Goal: Task Accomplishment & Management: Manage account settings

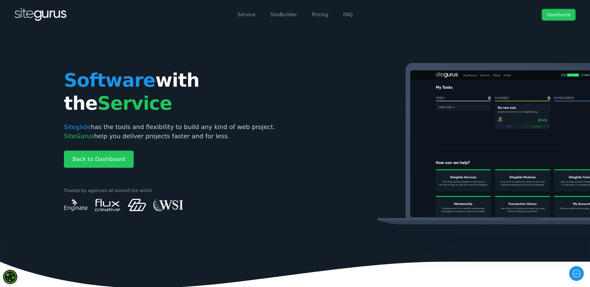
click at [472, 15] on link "Dashboard" at bounding box center [558, 14] width 33 height 11
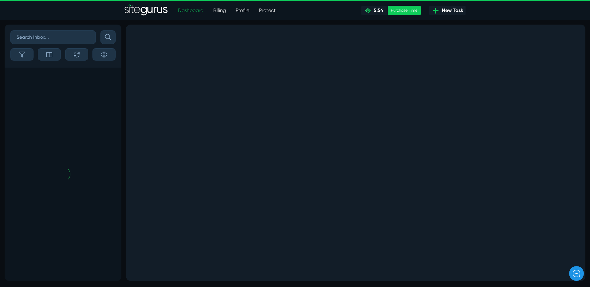
scroll to position [-419, 0]
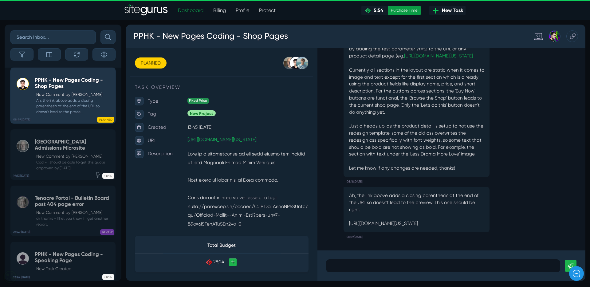
click at [400, 10] on div "Purchase Time" at bounding box center [404, 10] width 33 height 9
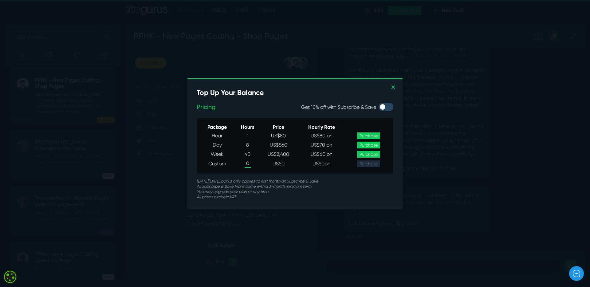
click at [376, 156] on link "Purchase" at bounding box center [368, 154] width 23 height 7
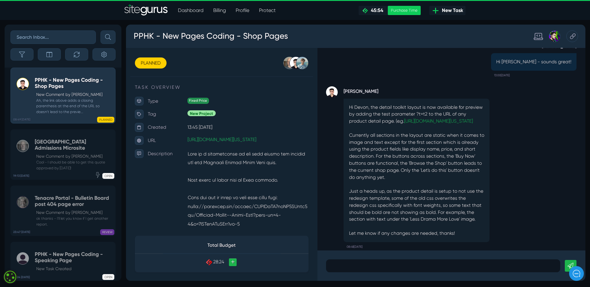
scroll to position [-69, 0]
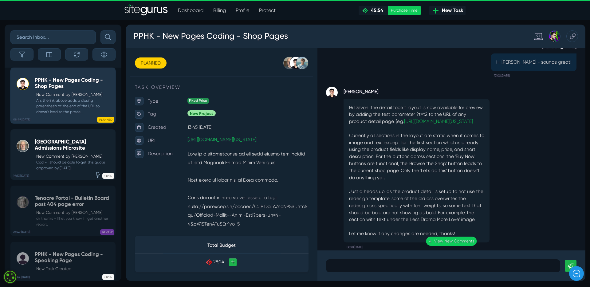
click at [89, 160] on p "New Comment by [PERSON_NAME]" at bounding box center [74, 156] width 76 height 6
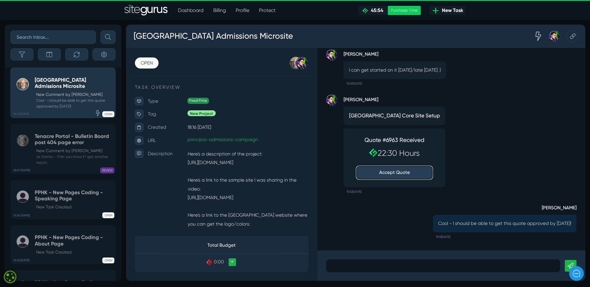
click at [409, 174] on button "Accept Quote" at bounding box center [409, 181] width 80 height 14
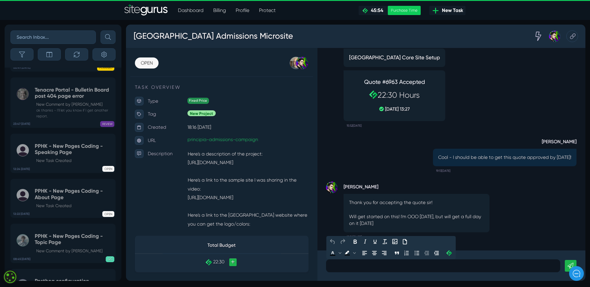
click at [386, 278] on p at bounding box center [460, 278] width 237 height 7
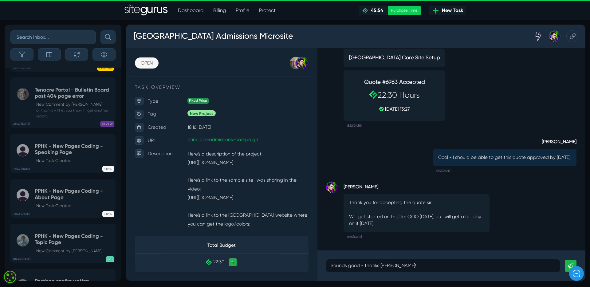
click at [590, 275] on link at bounding box center [594, 278] width 12 height 12
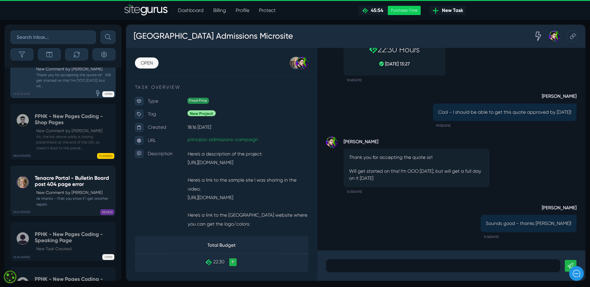
scroll to position [-425, 0]
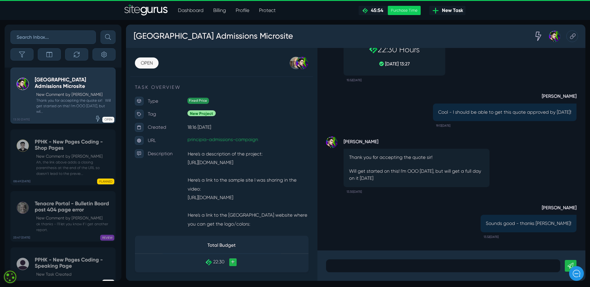
click at [68, 98] on p "New Comment by Josh Carter" at bounding box center [74, 95] width 76 height 6
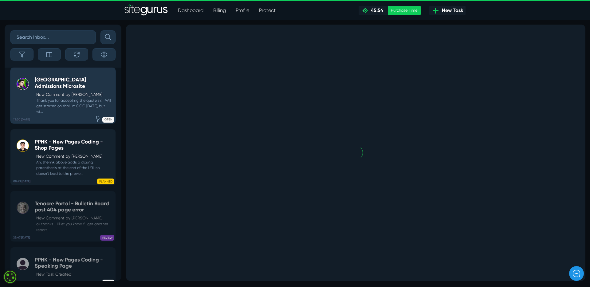
scroll to position [0, 0]
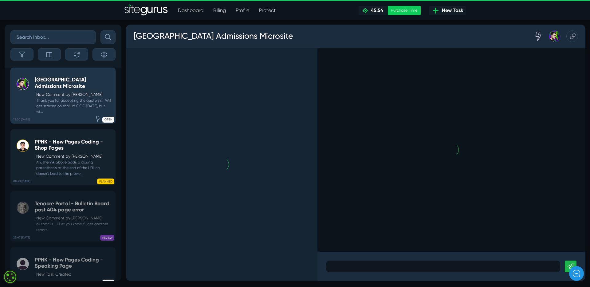
click at [66, 160] on p "New Comment by [PERSON_NAME]" at bounding box center [74, 156] width 76 height 6
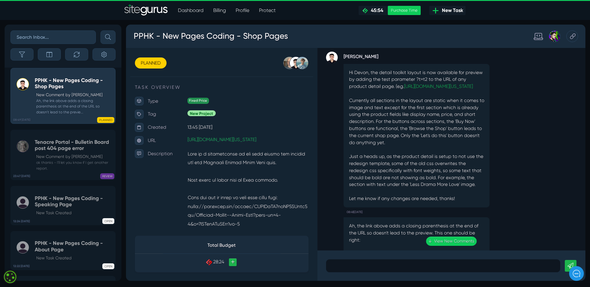
scroll to position [0, 0]
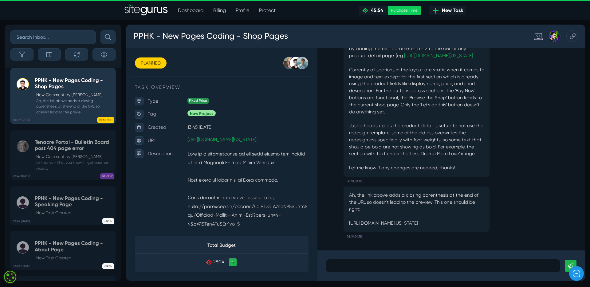
drag, startPoint x: 361, startPoint y: 218, endPoint x: 505, endPoint y: 235, distance: 145.2
click at [505, 235] on div "Ah, the link above adds a closing parenthesis at the end of the URL so doesn't …" at bounding box center [432, 219] width 154 height 48
copy p "[URL][DOMAIN_NAME][US_STATE]"
